Goal: Transaction & Acquisition: Book appointment/travel/reservation

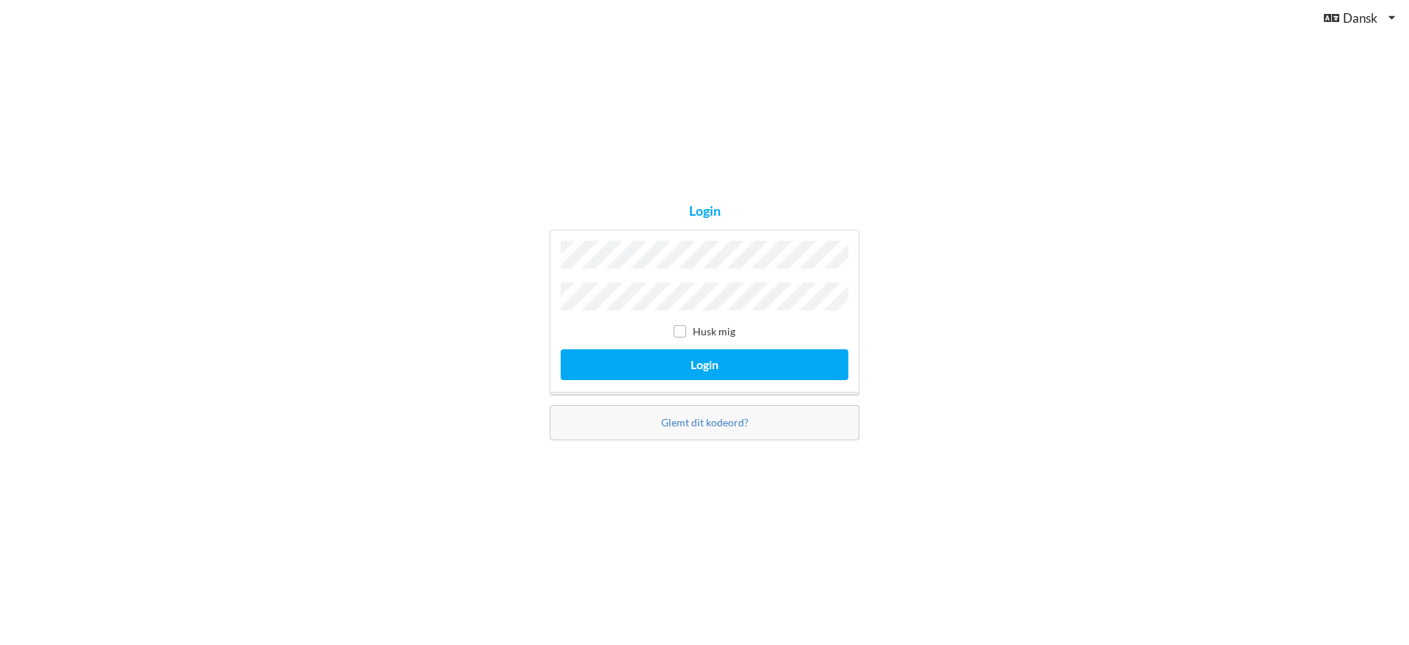
click at [705, 327] on label "Husk mig" at bounding box center [705, 331] width 62 height 12
click at [696, 354] on button "Login" at bounding box center [705, 364] width 288 height 30
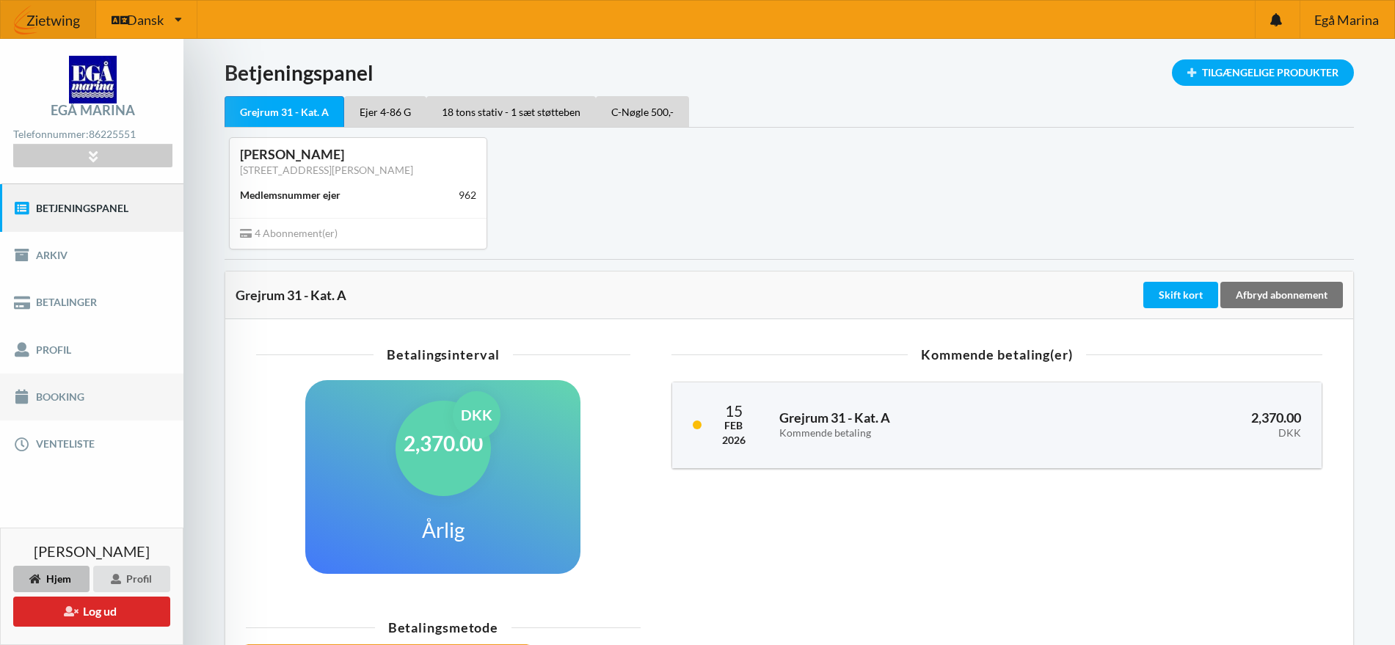
click at [68, 393] on link "Booking" at bounding box center [91, 396] width 183 height 47
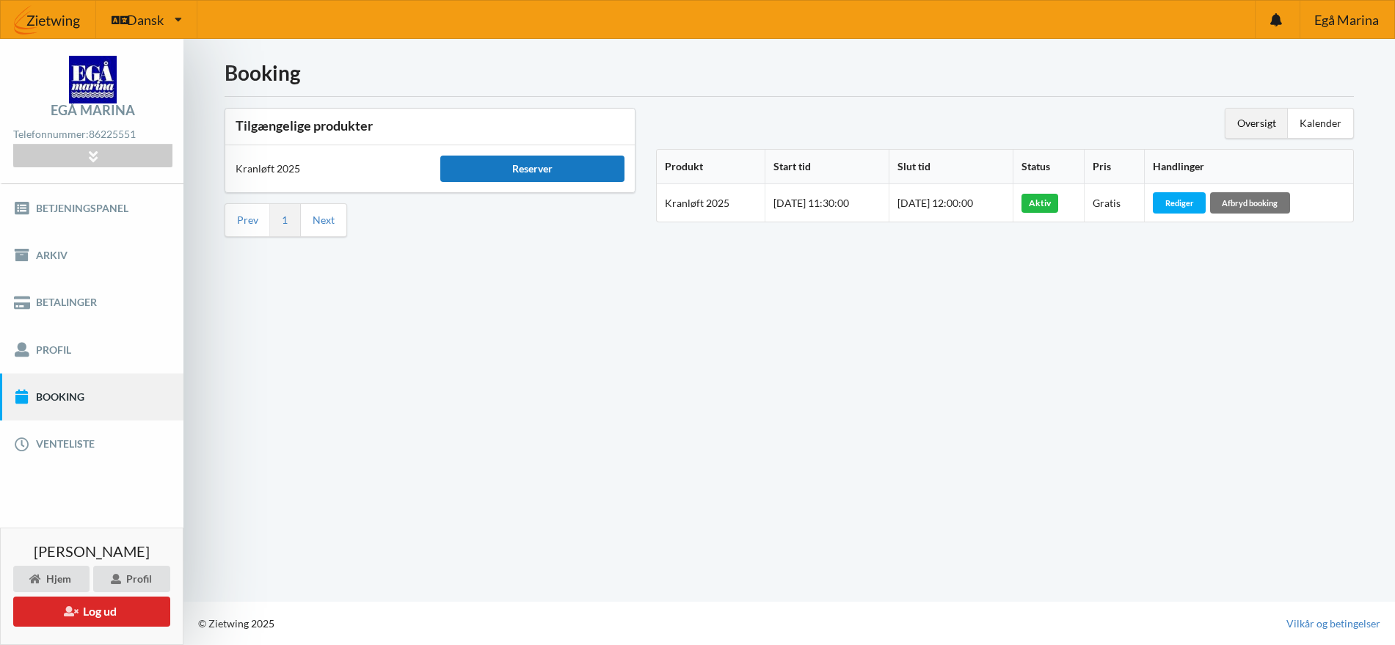
click at [465, 171] on div "Reserver" at bounding box center [532, 169] width 184 height 26
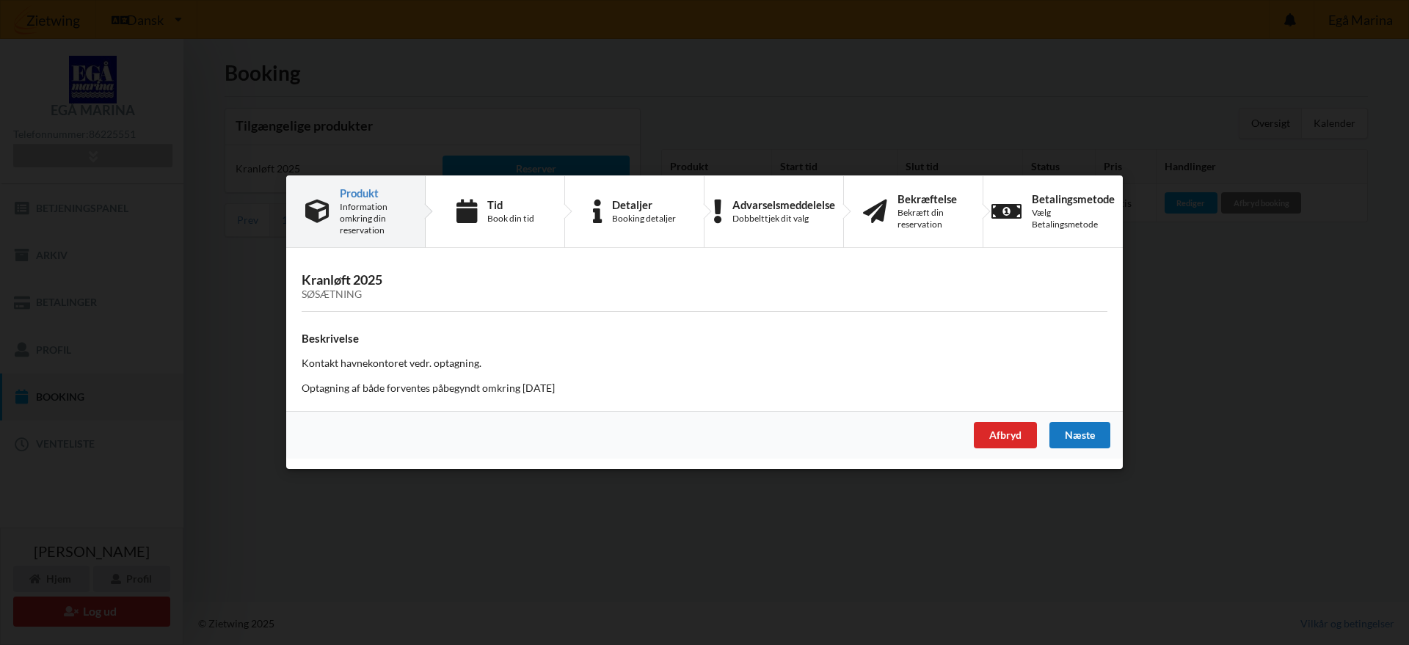
click at [1092, 434] on div "Næste" at bounding box center [1079, 436] width 61 height 26
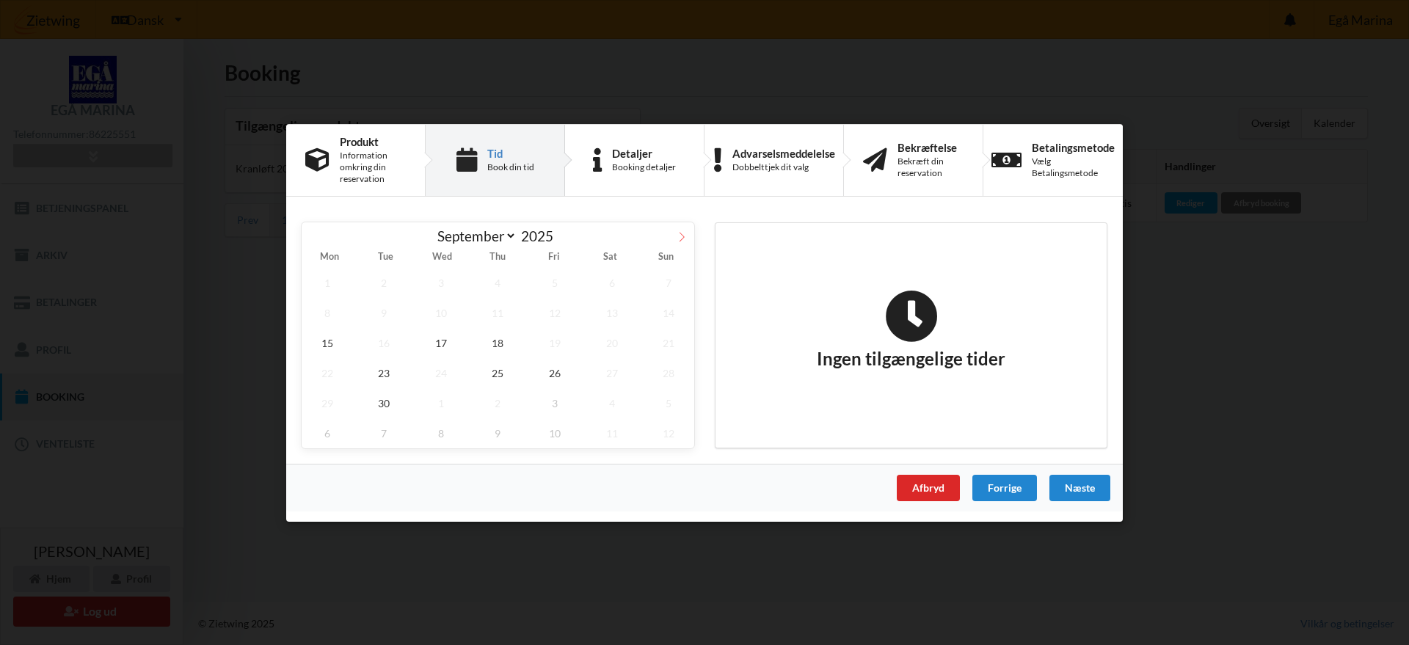
click at [681, 233] on icon at bounding box center [681, 236] width 10 height 10
click at [559, 272] on span "3" at bounding box center [554, 282] width 51 height 30
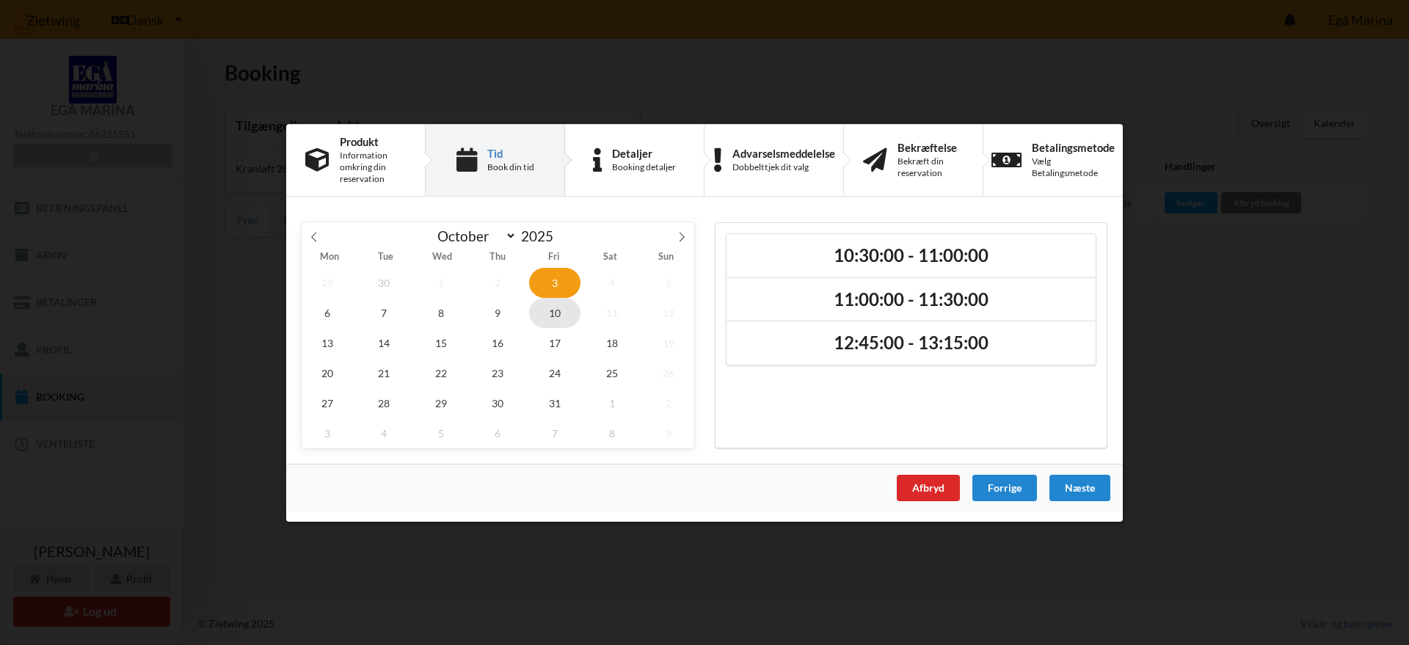
click at [552, 313] on span "10" at bounding box center [554, 312] width 51 height 30
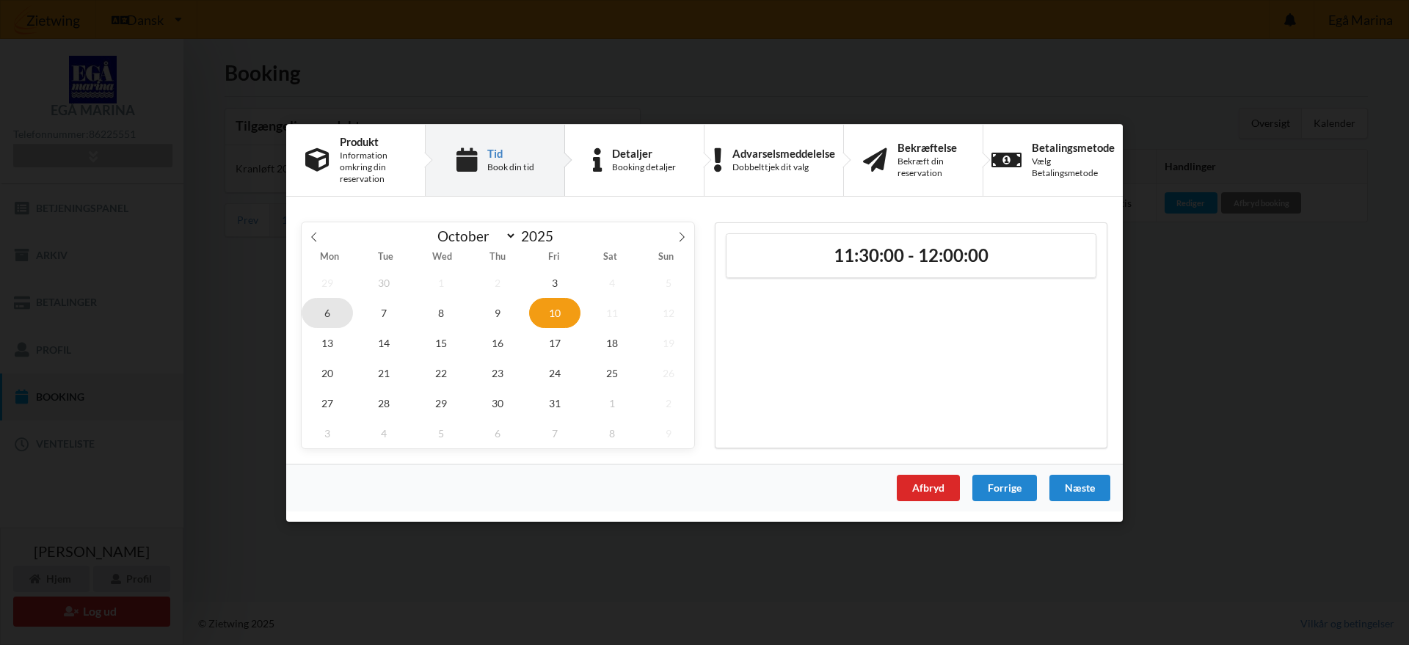
click at [328, 316] on span "6" at bounding box center [327, 312] width 51 height 30
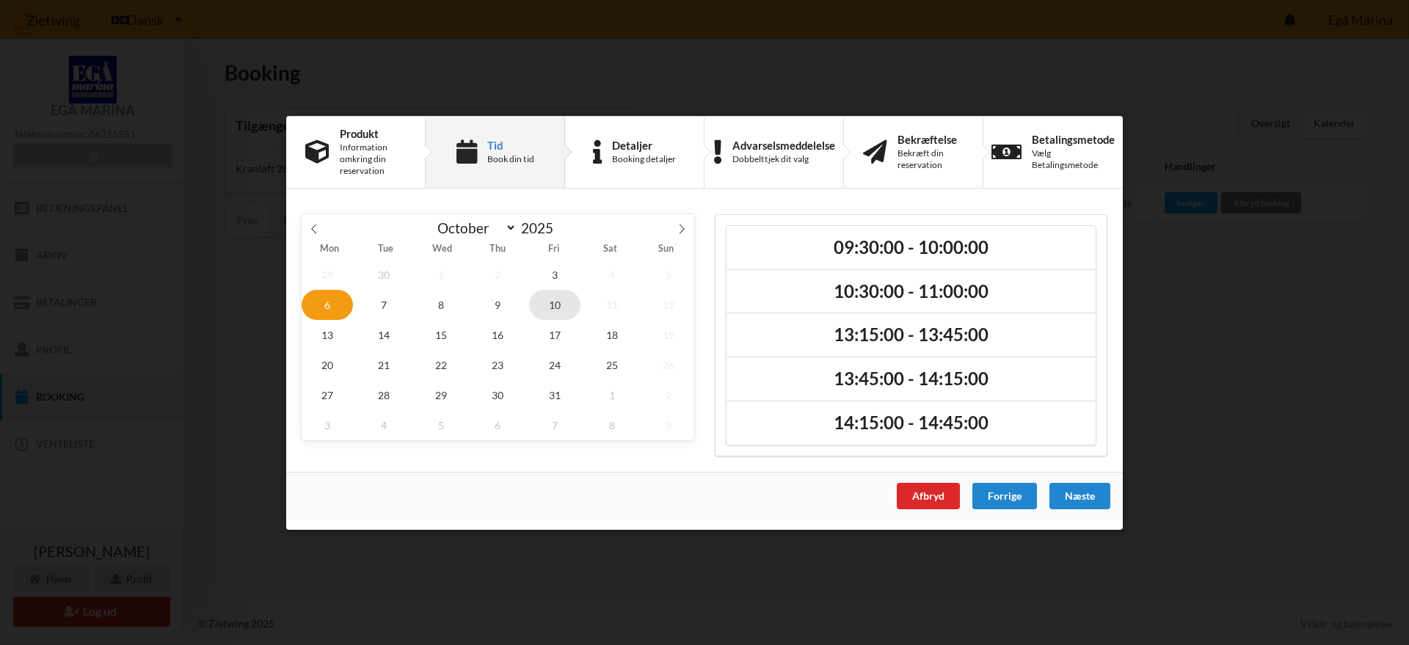
click at [555, 303] on span "10" at bounding box center [554, 304] width 51 height 30
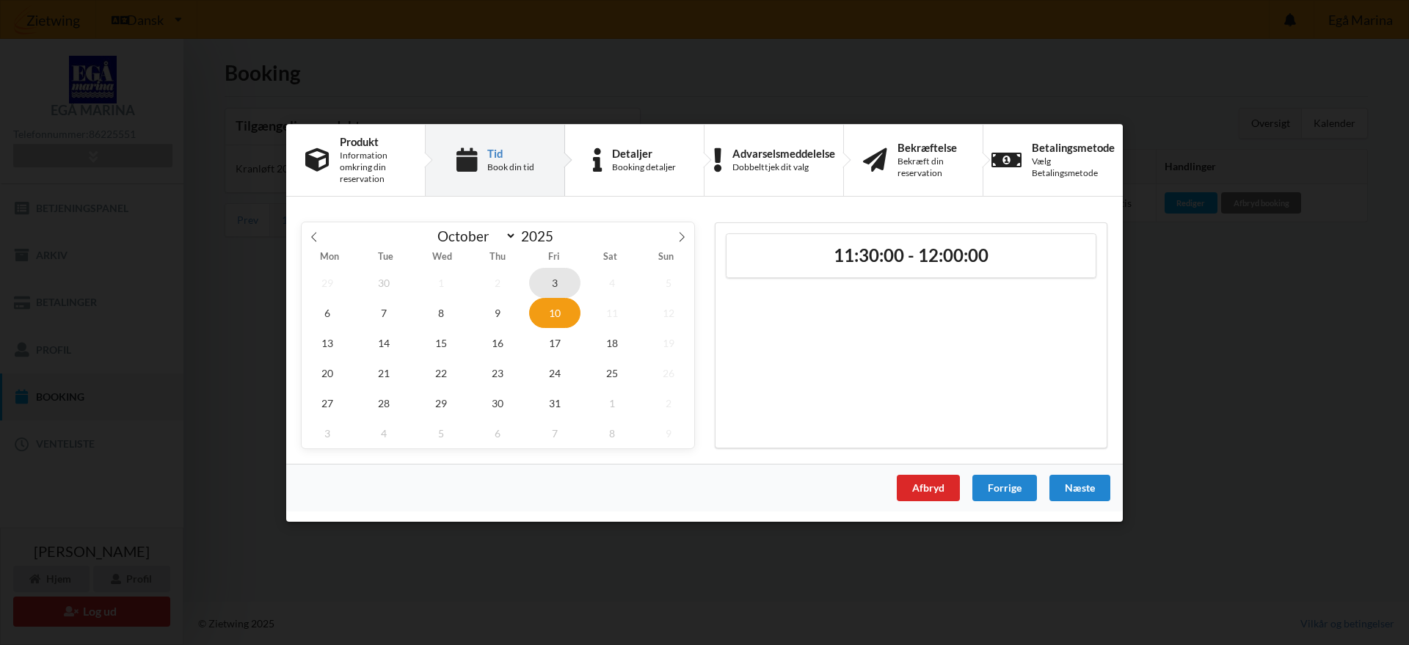
click at [544, 277] on span "3" at bounding box center [554, 282] width 51 height 30
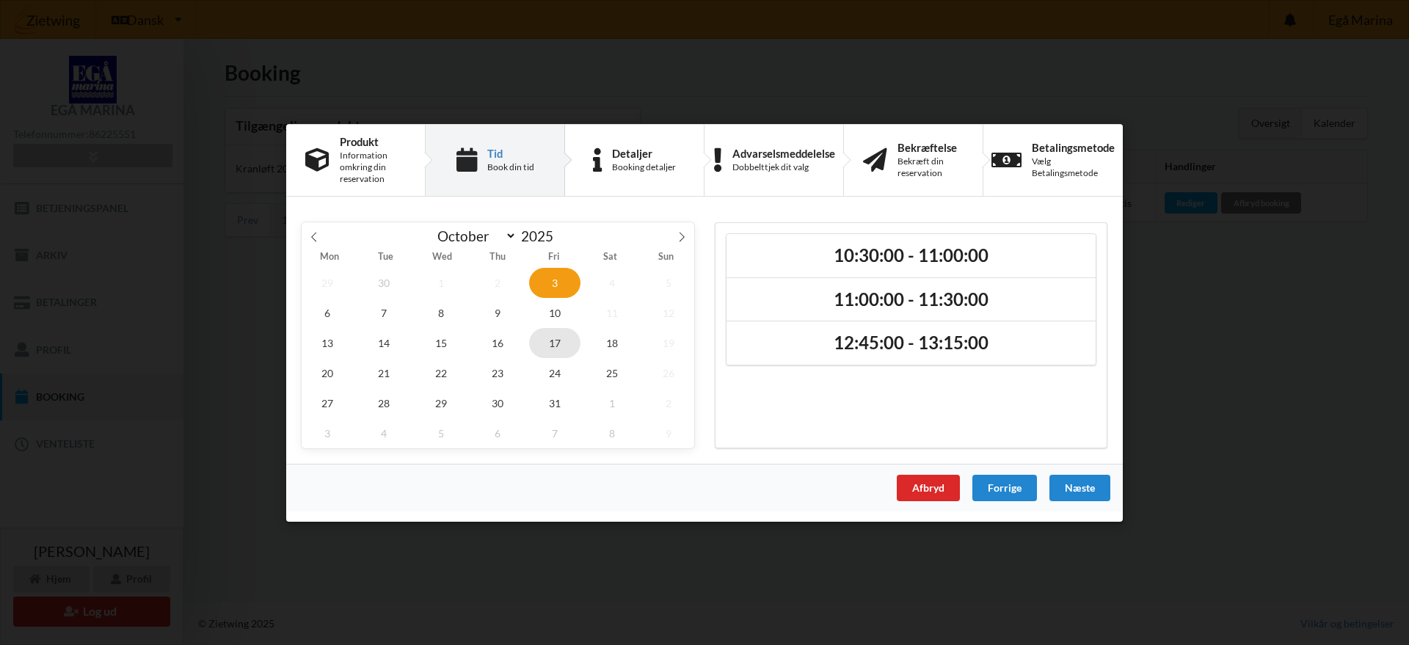
click at [549, 343] on span "17" at bounding box center [554, 342] width 51 height 30
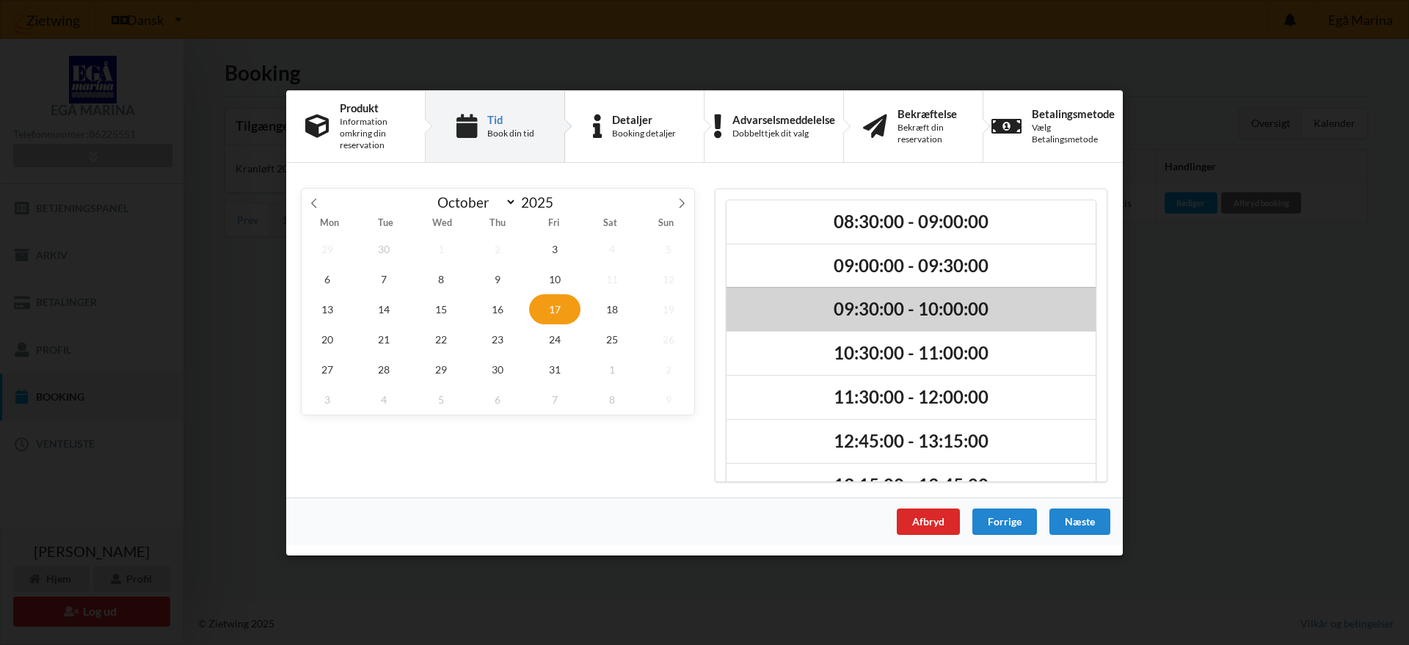
scroll to position [81, 0]
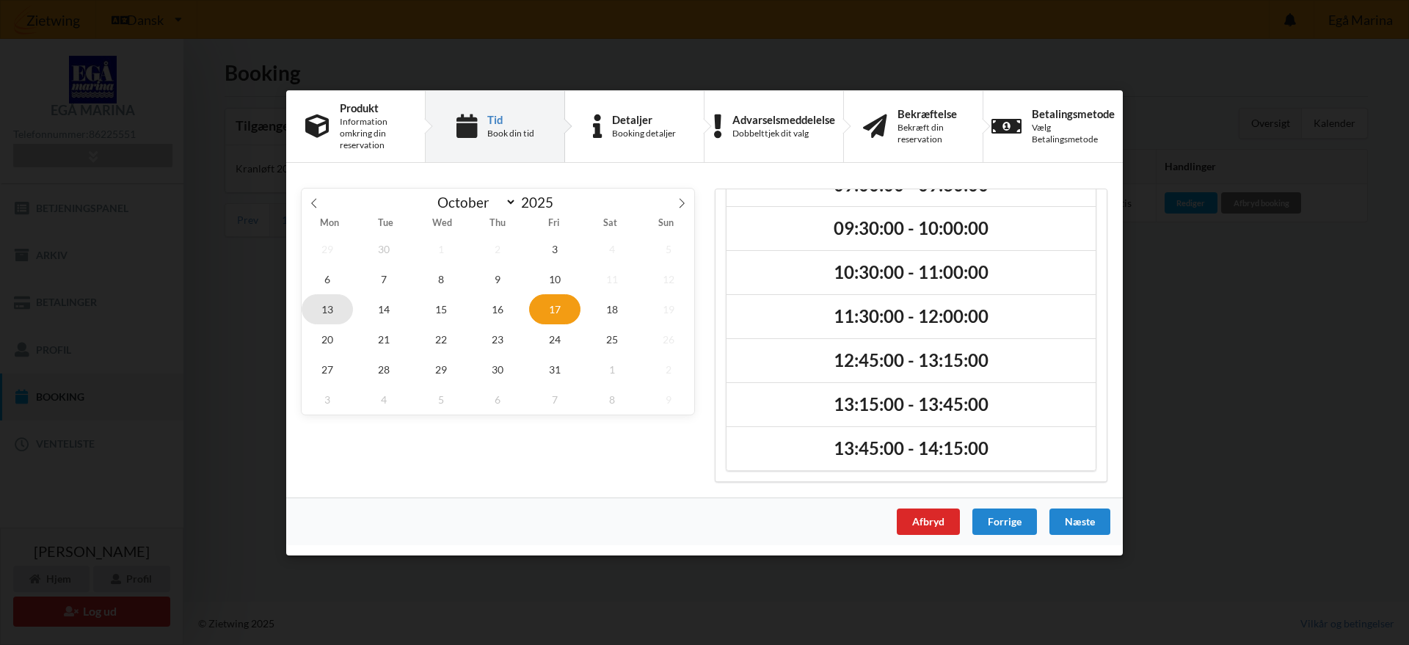
click at [337, 304] on span "13" at bounding box center [327, 308] width 51 height 30
click at [610, 303] on span "18" at bounding box center [611, 308] width 51 height 30
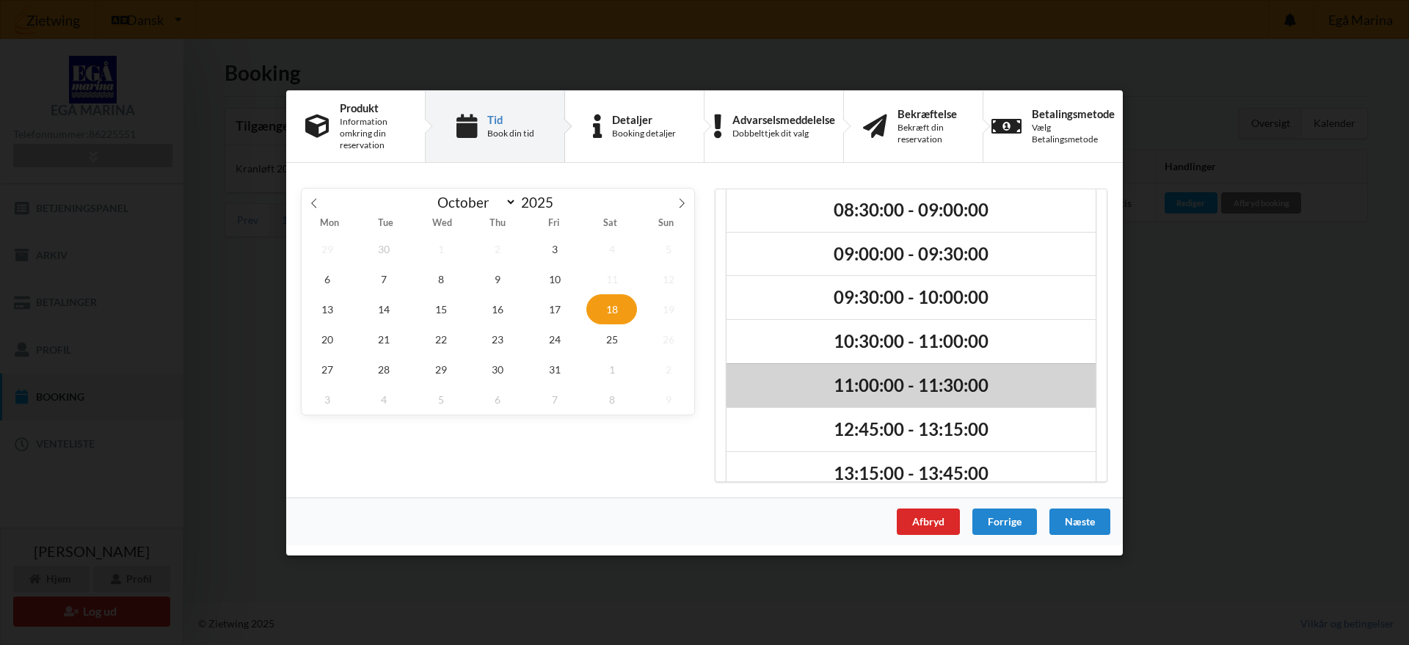
scroll to position [0, 0]
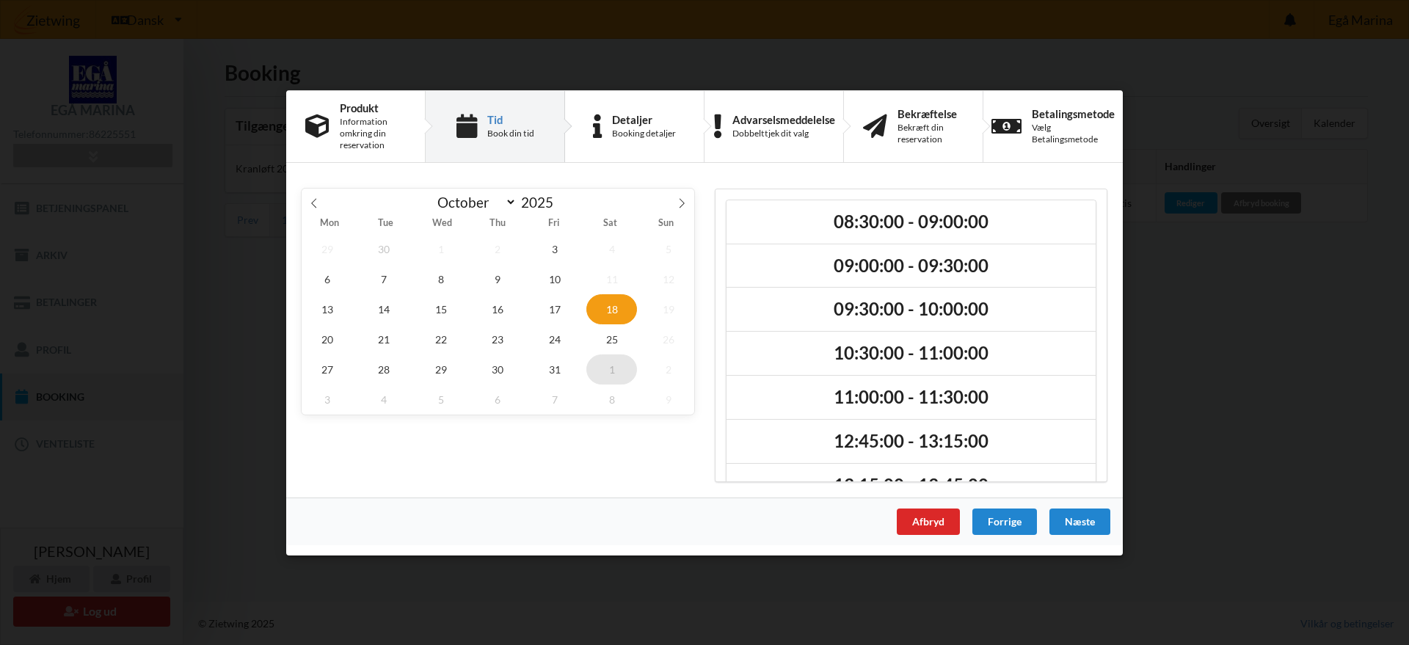
click at [622, 370] on span "1" at bounding box center [611, 369] width 51 height 30
click at [500, 278] on span "6" at bounding box center [498, 278] width 51 height 30
click at [313, 203] on icon at bounding box center [314, 202] width 10 height 10
click at [553, 343] on span "26" at bounding box center [554, 339] width 51 height 30
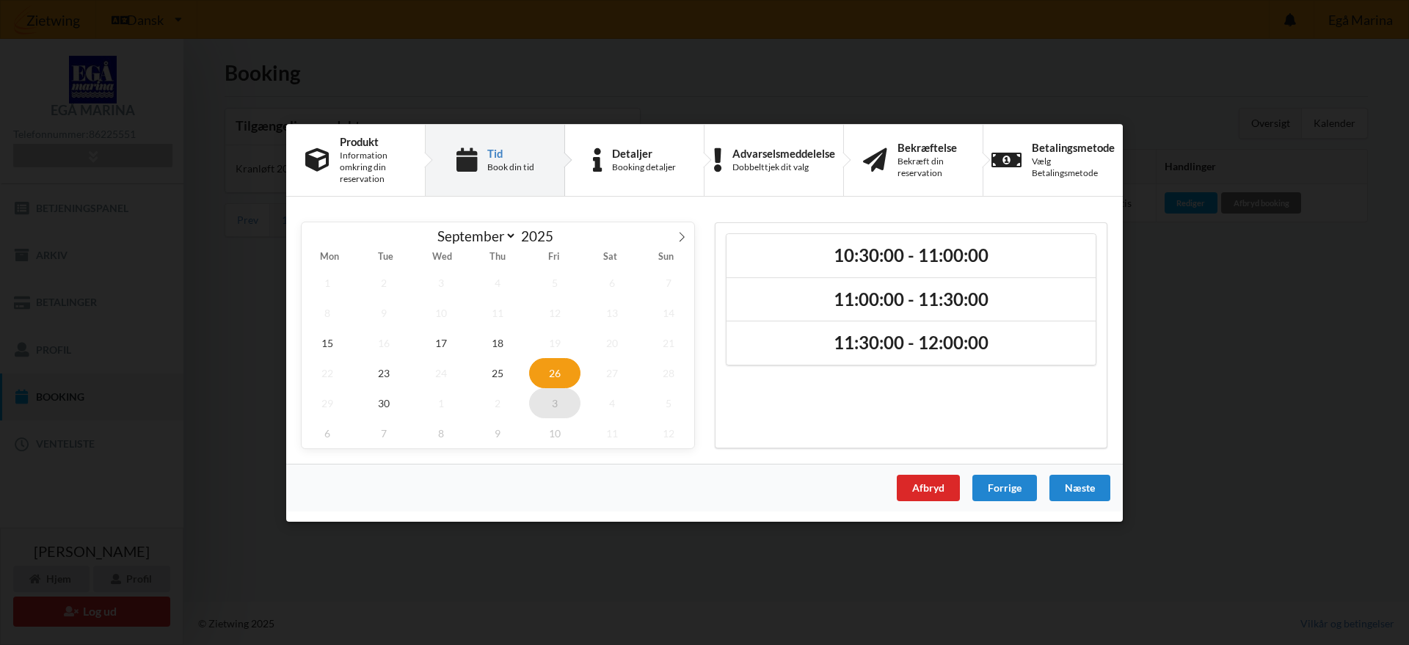
click at [545, 403] on span "3" at bounding box center [554, 402] width 51 height 30
click at [553, 315] on span "10" at bounding box center [554, 312] width 51 height 30
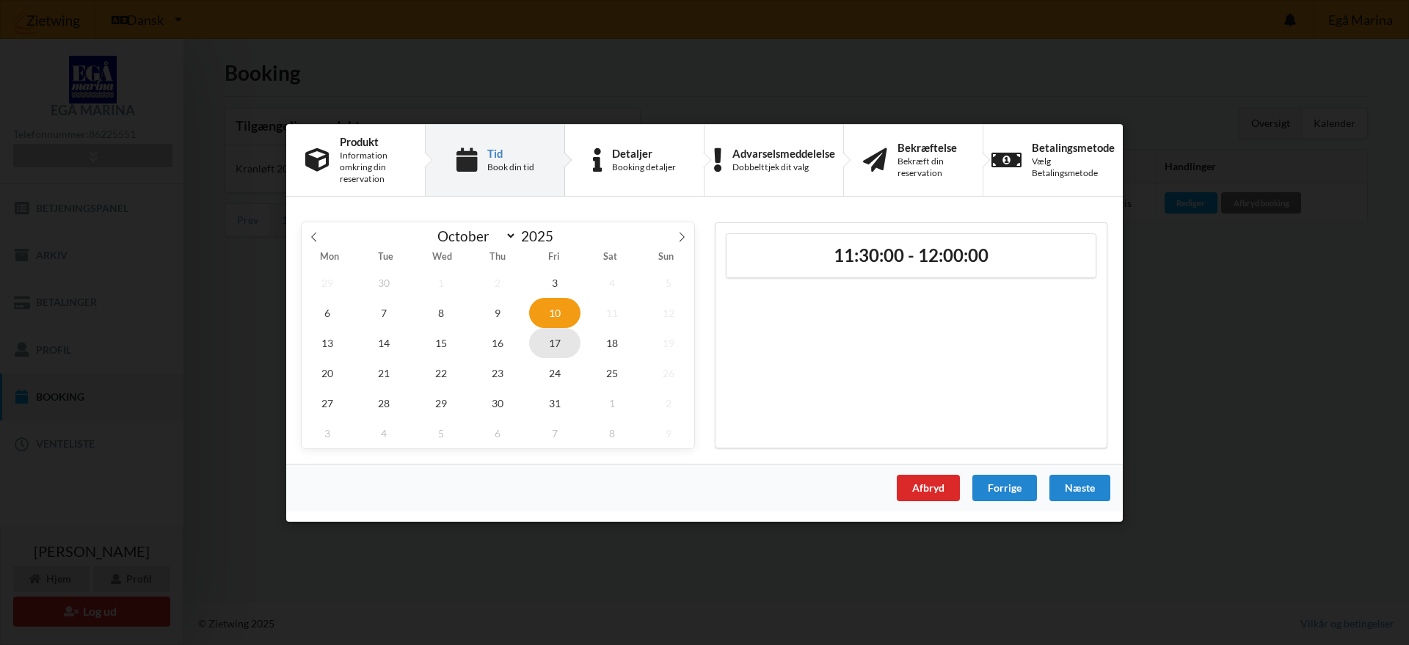
click at [554, 333] on span "17" at bounding box center [554, 342] width 51 height 30
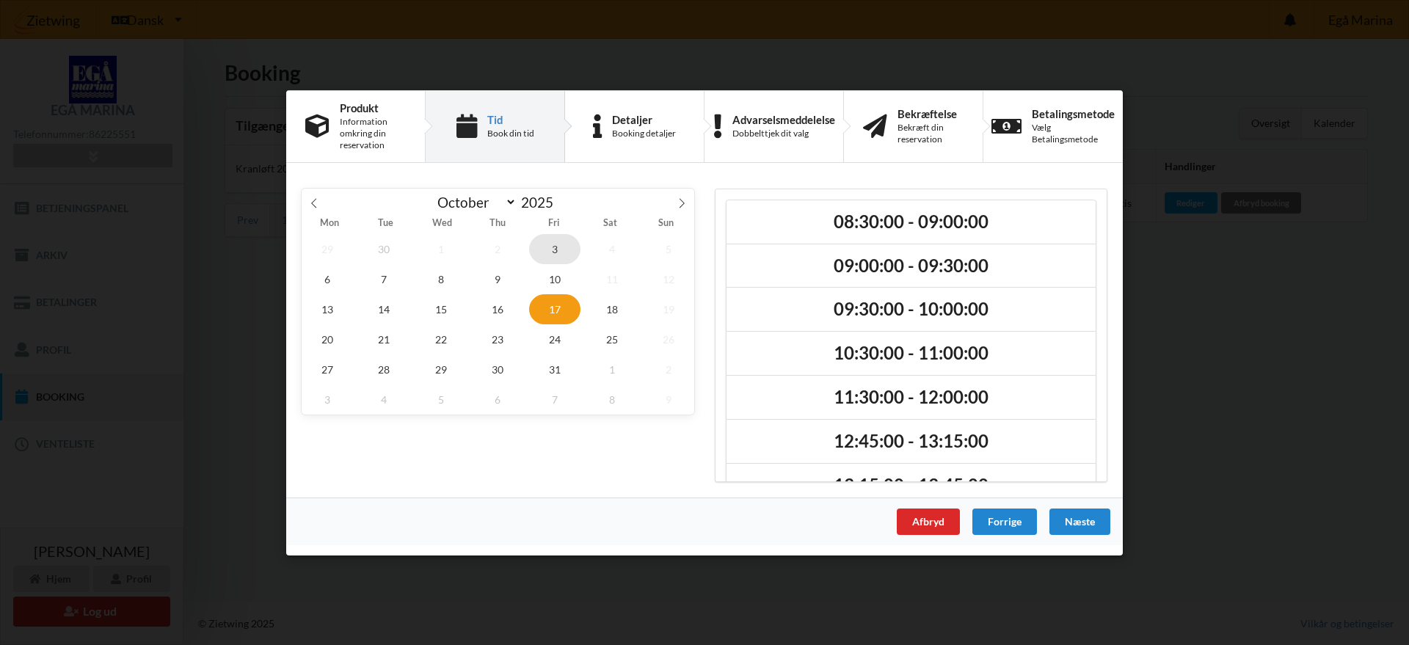
click at [554, 248] on span "3" at bounding box center [554, 248] width 51 height 30
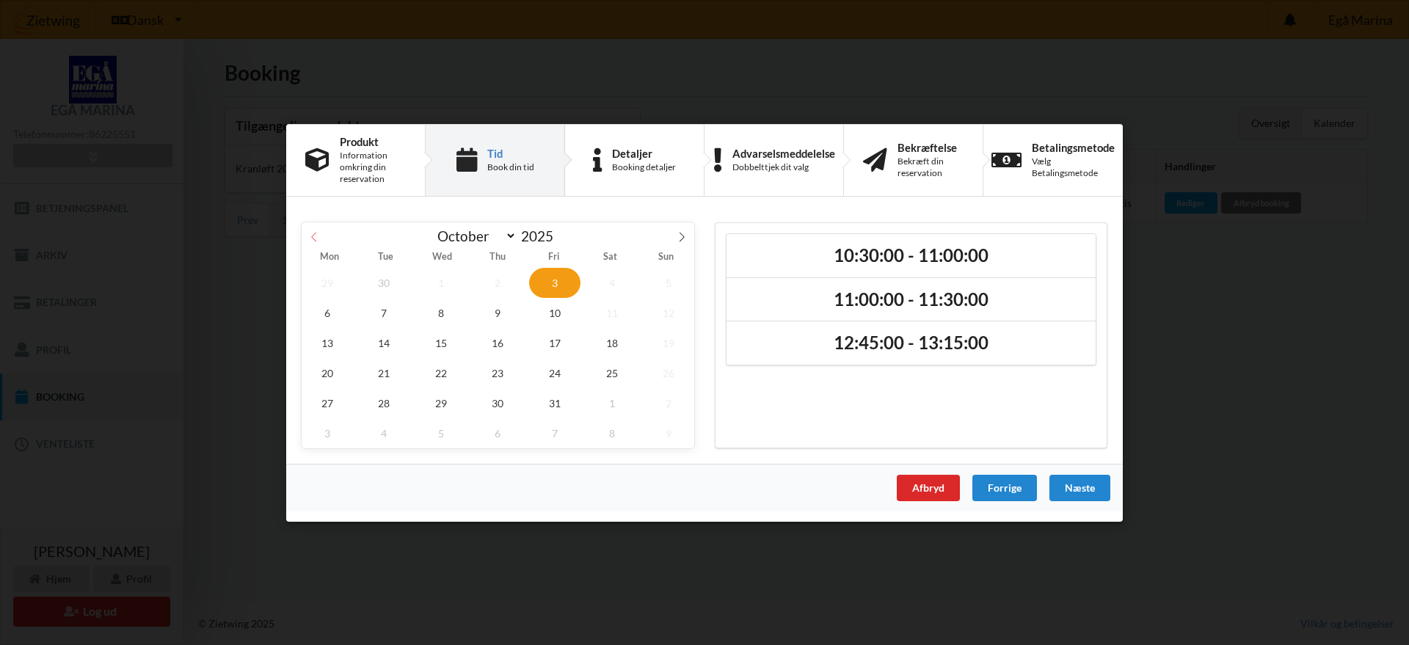
click at [324, 234] on span at bounding box center [314, 234] width 25 height 25
click at [488, 377] on span "25" at bounding box center [498, 372] width 51 height 30
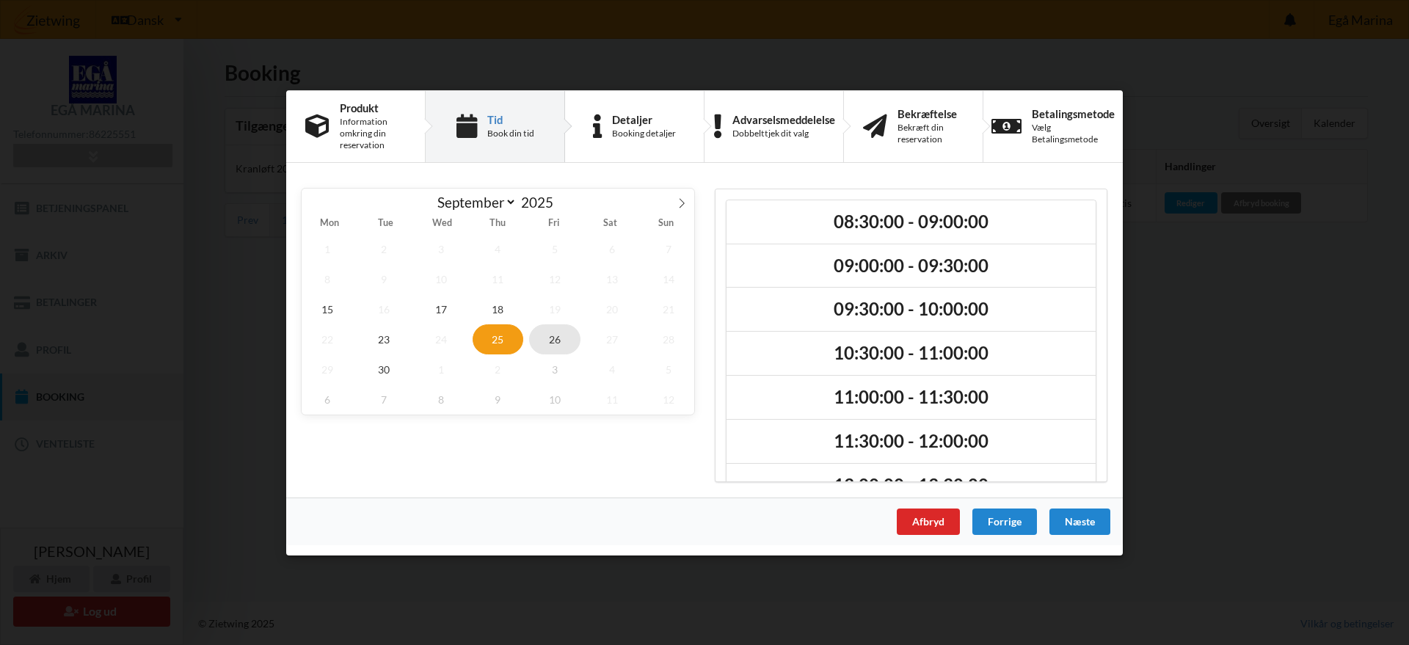
click at [558, 340] on span "26" at bounding box center [554, 339] width 51 height 30
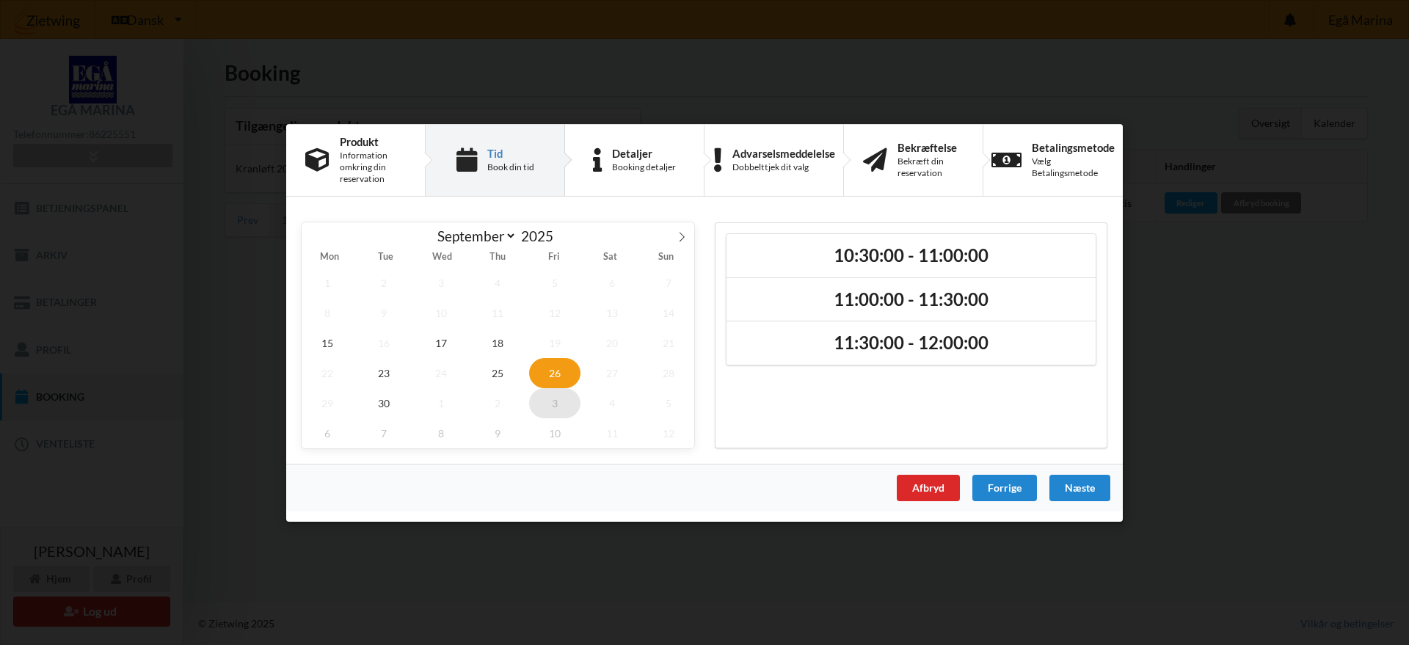
click at [552, 390] on span "3" at bounding box center [554, 402] width 51 height 30
select select "9"
click at [559, 313] on span "10" at bounding box center [554, 312] width 51 height 30
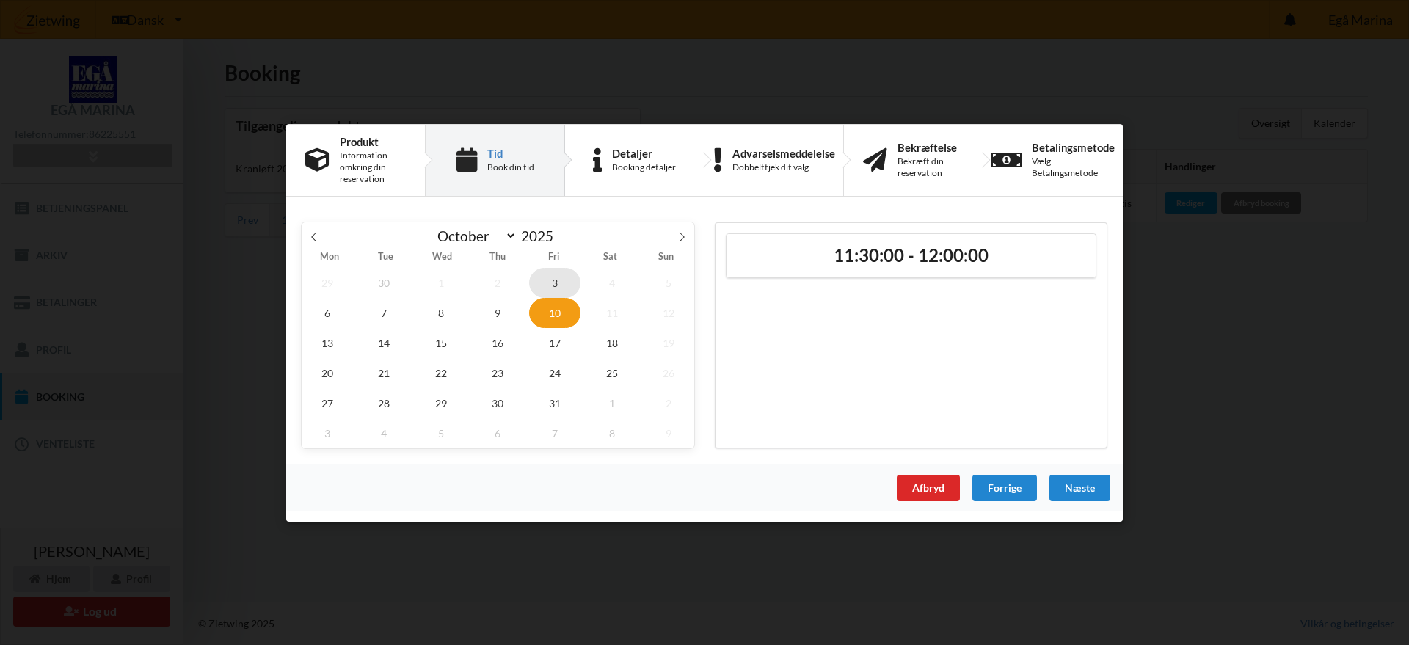
click at [555, 283] on span "3" at bounding box center [554, 282] width 51 height 30
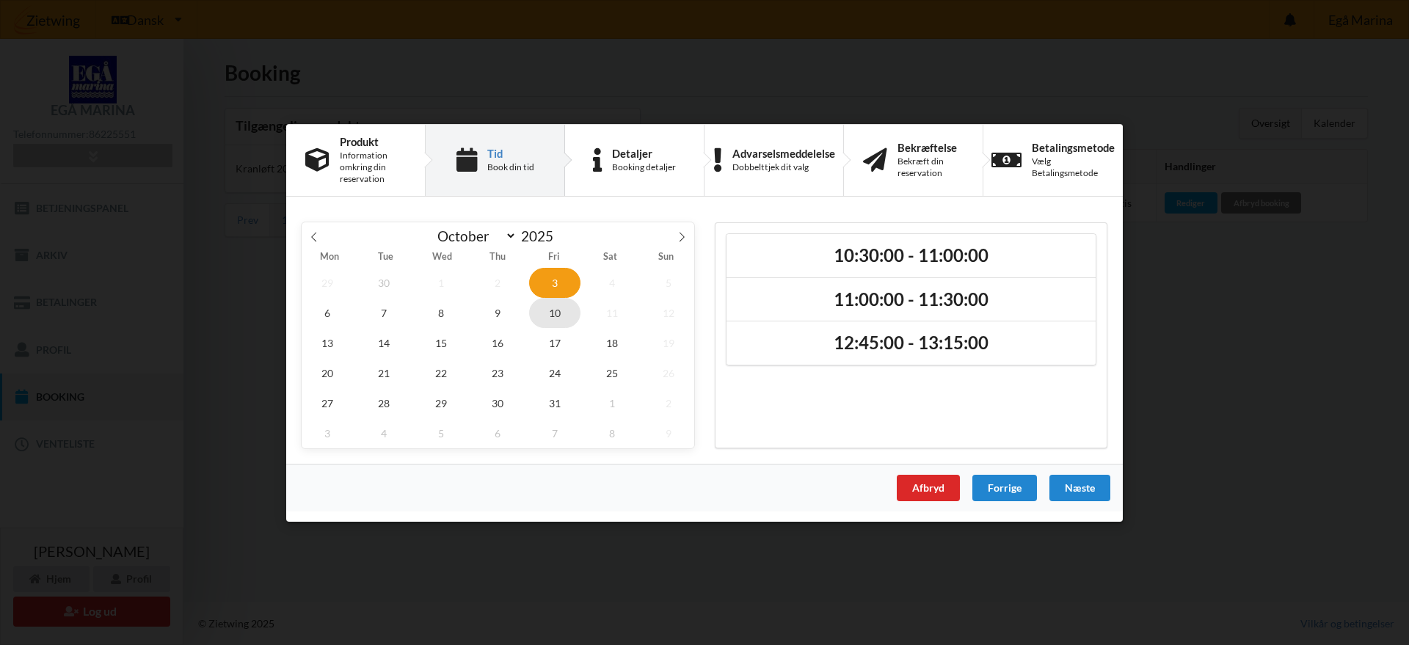
click at [552, 313] on span "10" at bounding box center [554, 312] width 51 height 30
